Goal: Register for event/course

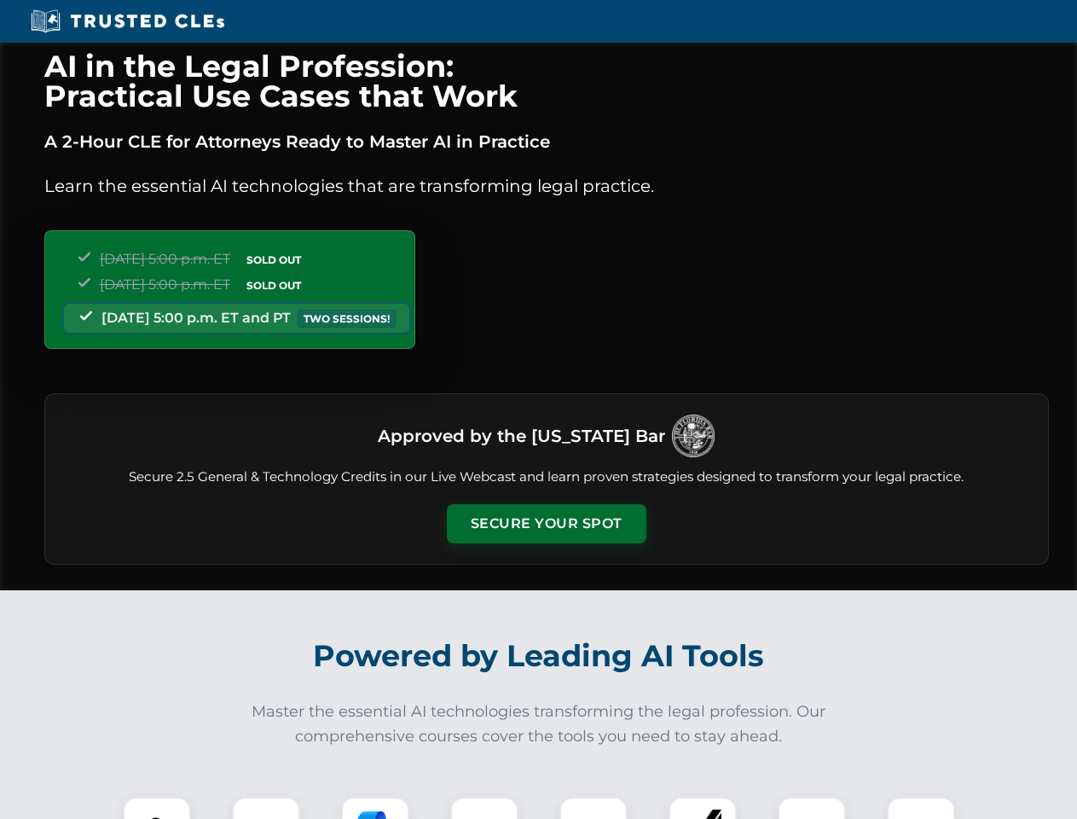
click at [546, 524] on button "Secure Your Spot" at bounding box center [547, 523] width 200 height 39
click at [157, 808] on img at bounding box center [156, 830] width 49 height 49
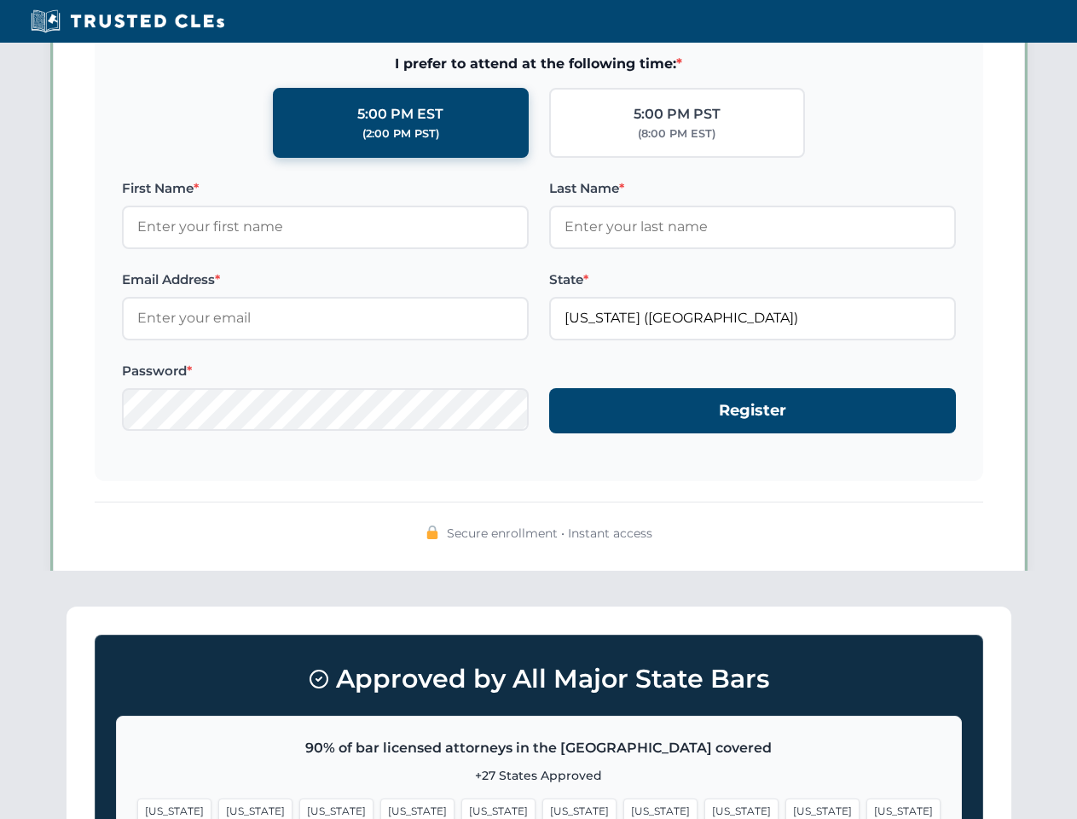
click at [623, 808] on span "[US_STATE]" at bounding box center [660, 810] width 74 height 25
click at [785, 808] on span "[US_STATE]" at bounding box center [822, 810] width 74 height 25
